Goal: Find specific fact: Find specific fact

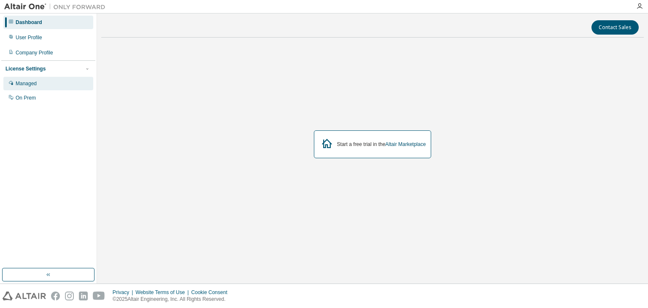
click at [14, 90] on div "Managed" at bounding box center [48, 83] width 90 height 13
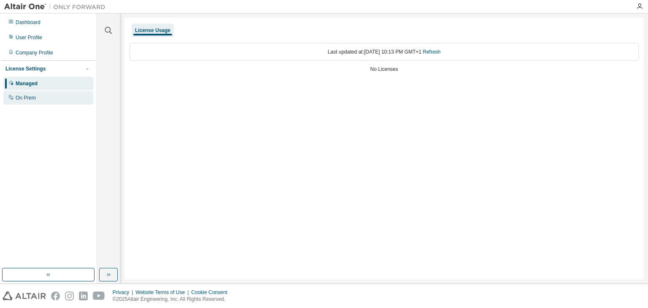
click at [49, 96] on div "On Prem" at bounding box center [48, 97] width 90 height 13
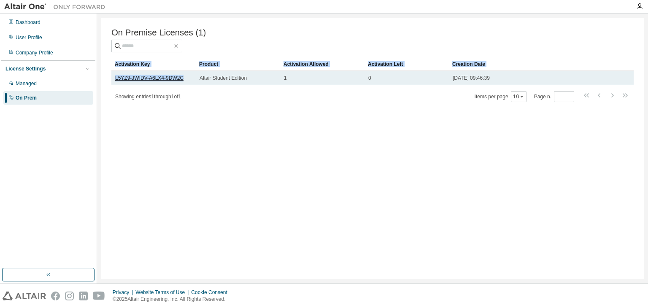
drag, startPoint x: 109, startPoint y: 79, endPoint x: 179, endPoint y: 80, distance: 70.4
click at [179, 80] on div "On Premise Licenses (1) Clear Load Save Save As Field Operator Value Select fil…" at bounding box center [372, 148] width 542 height 261
click at [188, 80] on div "L5YZ9-JWIDV-A6LX4-9DW2C" at bounding box center [153, 78] width 77 height 7
drag, startPoint x: 182, startPoint y: 80, endPoint x: 115, endPoint y: 82, distance: 67.1
click at [115, 81] on div "L5YZ9-JWIDV-A6LX4-9DW2C" at bounding box center [153, 78] width 77 height 7
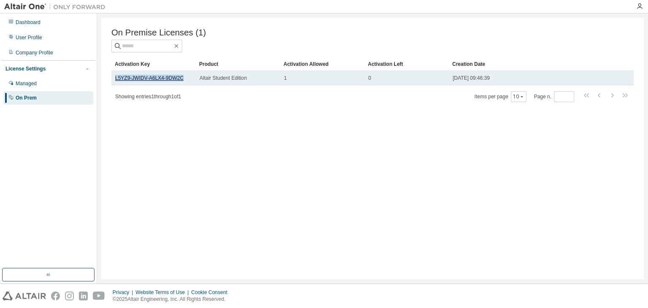
copy link "L5YZ9-JWIDV-A6LX4-9DW2C"
